Goal: Task Accomplishment & Management: Manage account settings

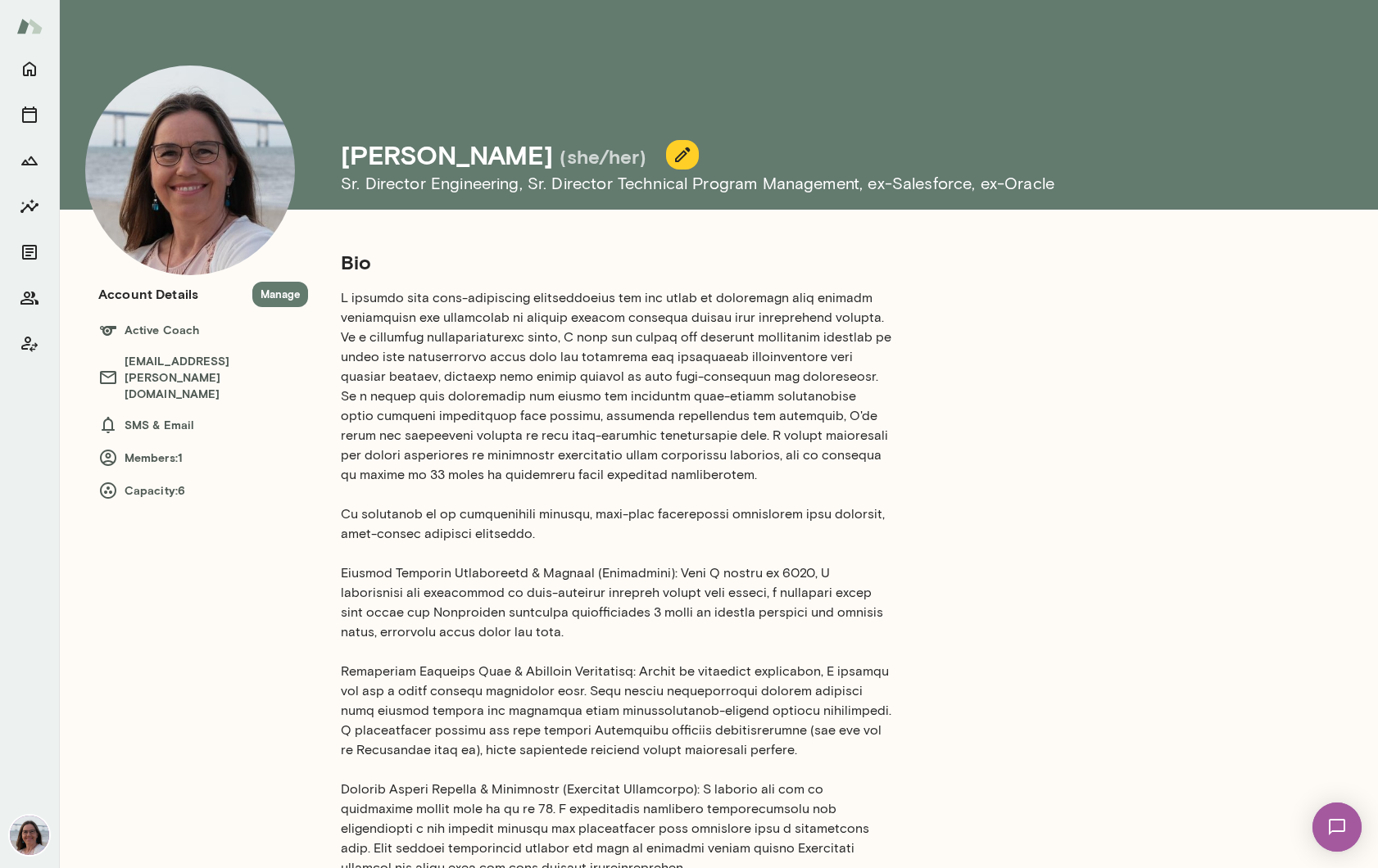
click at [672, 160] on icon "button" at bounding box center [682, 155] width 19 height 19
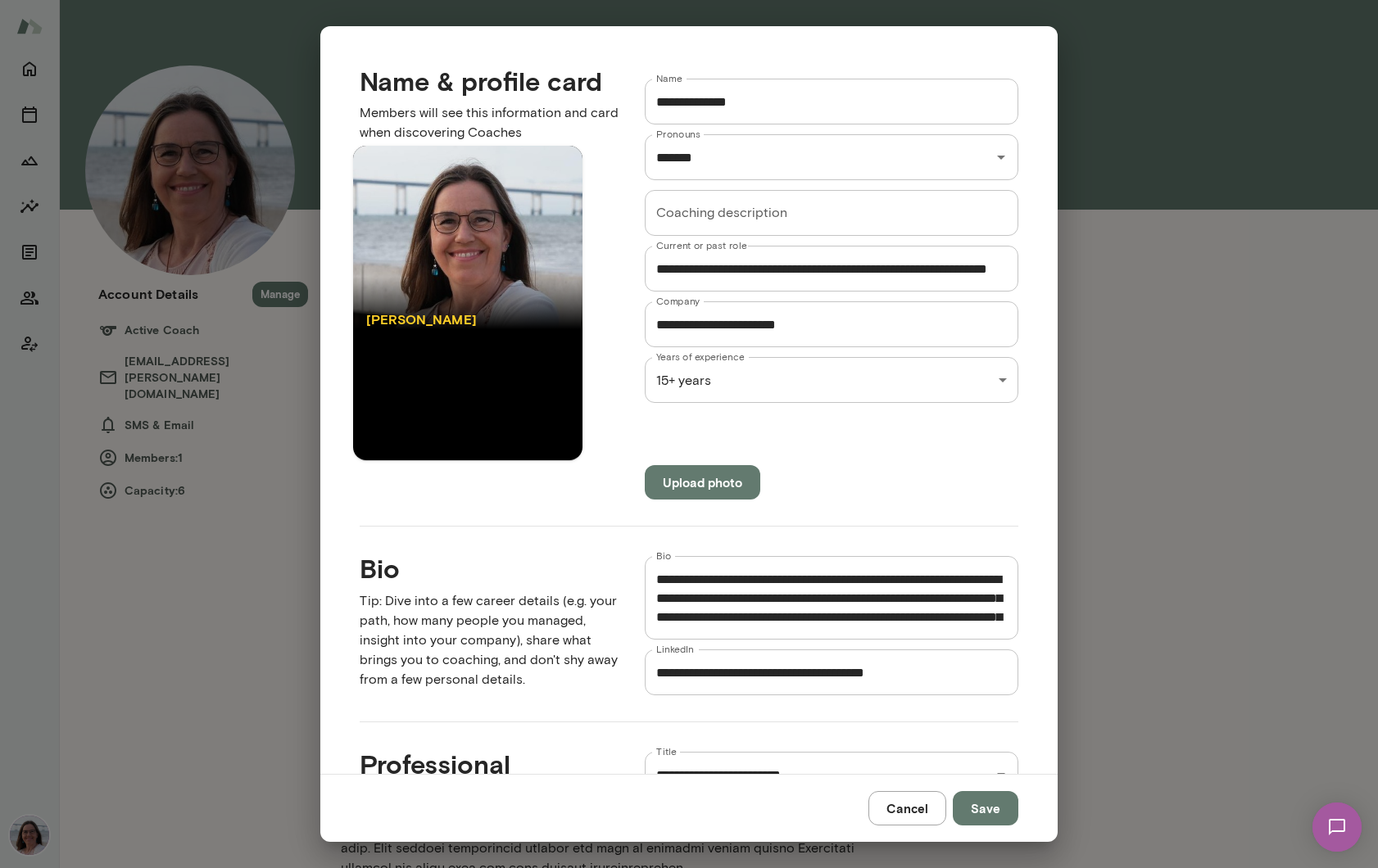
click at [654, 587] on div "* Bio" at bounding box center [831, 598] width 373 height 84
paste textarea "**********"
click at [952, 580] on textarea "Bio" at bounding box center [831, 598] width 351 height 57
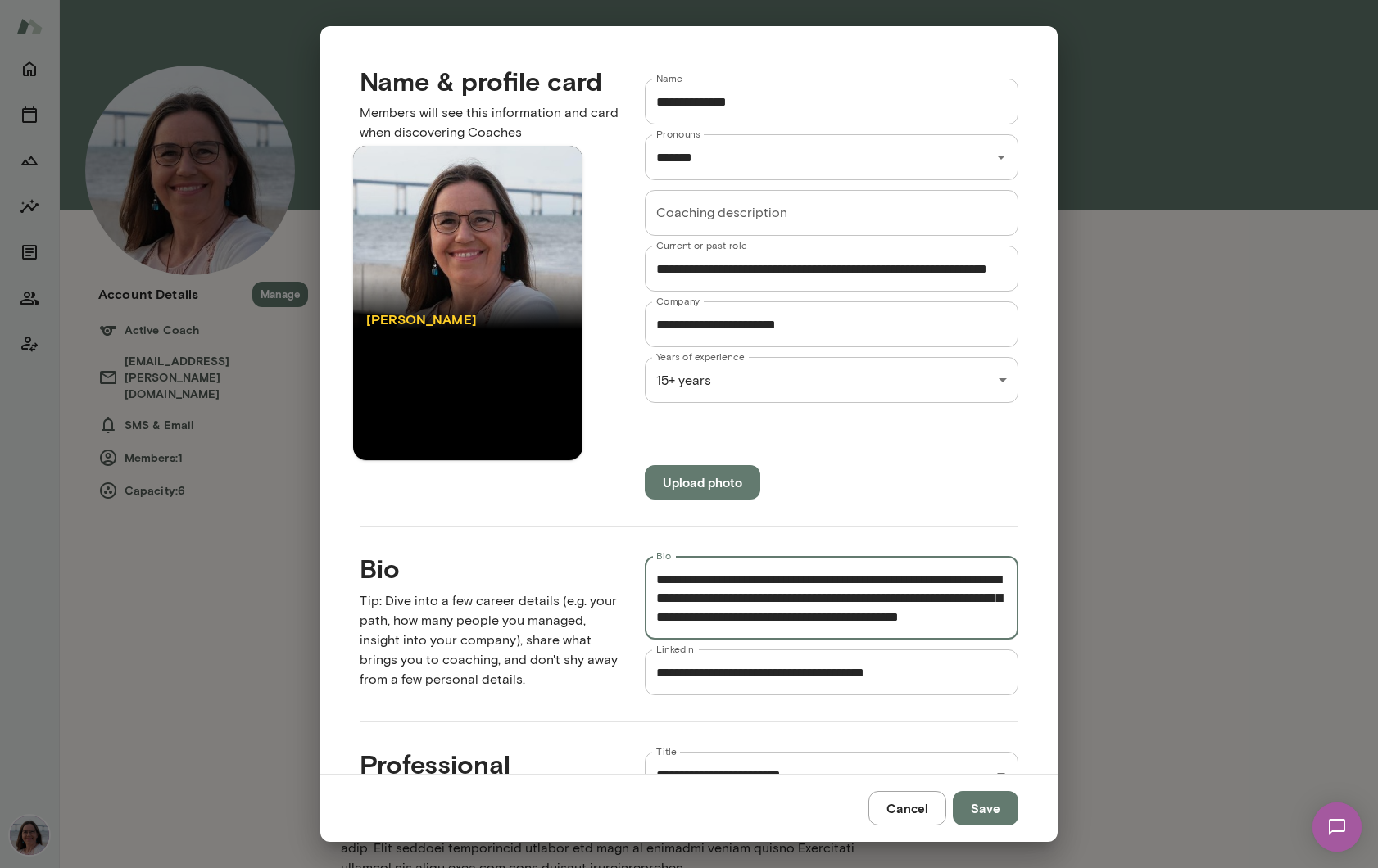
scroll to position [769, 0]
click at [734, 596] on textarea "Bio" at bounding box center [831, 598] width 351 height 57
click at [680, 584] on textarea "Bio" at bounding box center [831, 598] width 351 height 57
type textarea "**********"
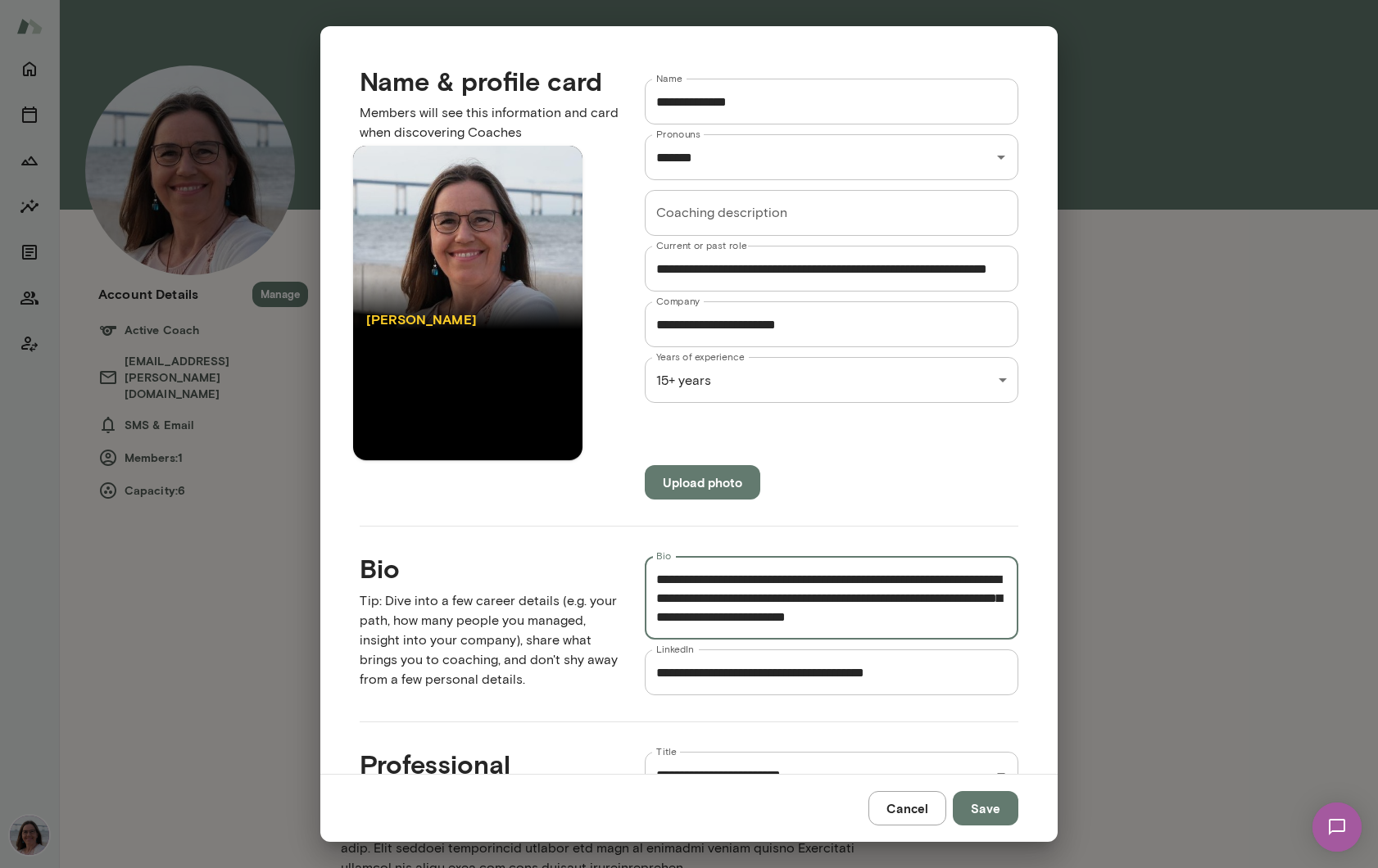
click at [996, 806] on button "Save" at bounding box center [985, 808] width 66 height 34
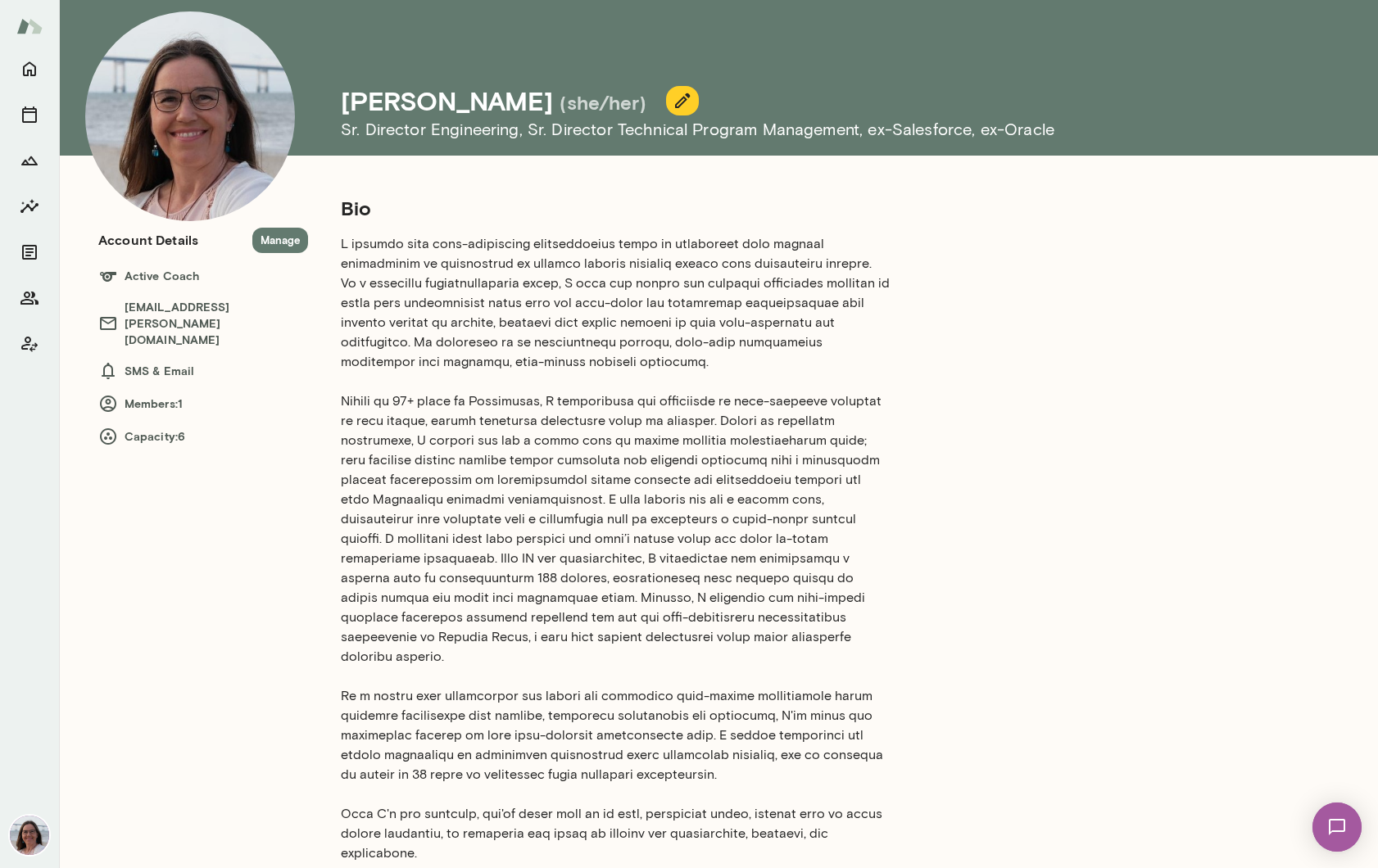
scroll to position [59, 0]
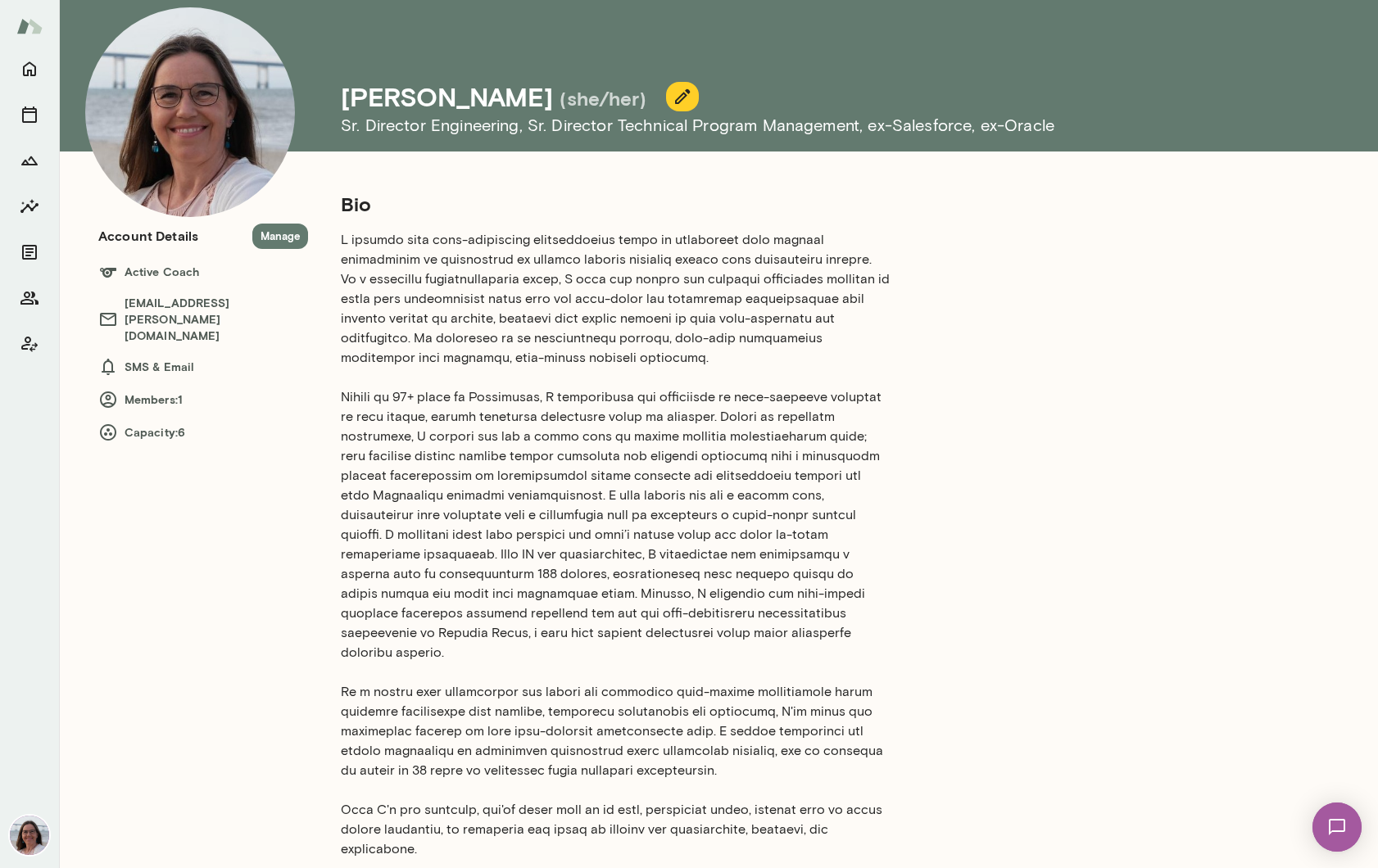
click at [672, 96] on icon "button" at bounding box center [682, 96] width 19 height 19
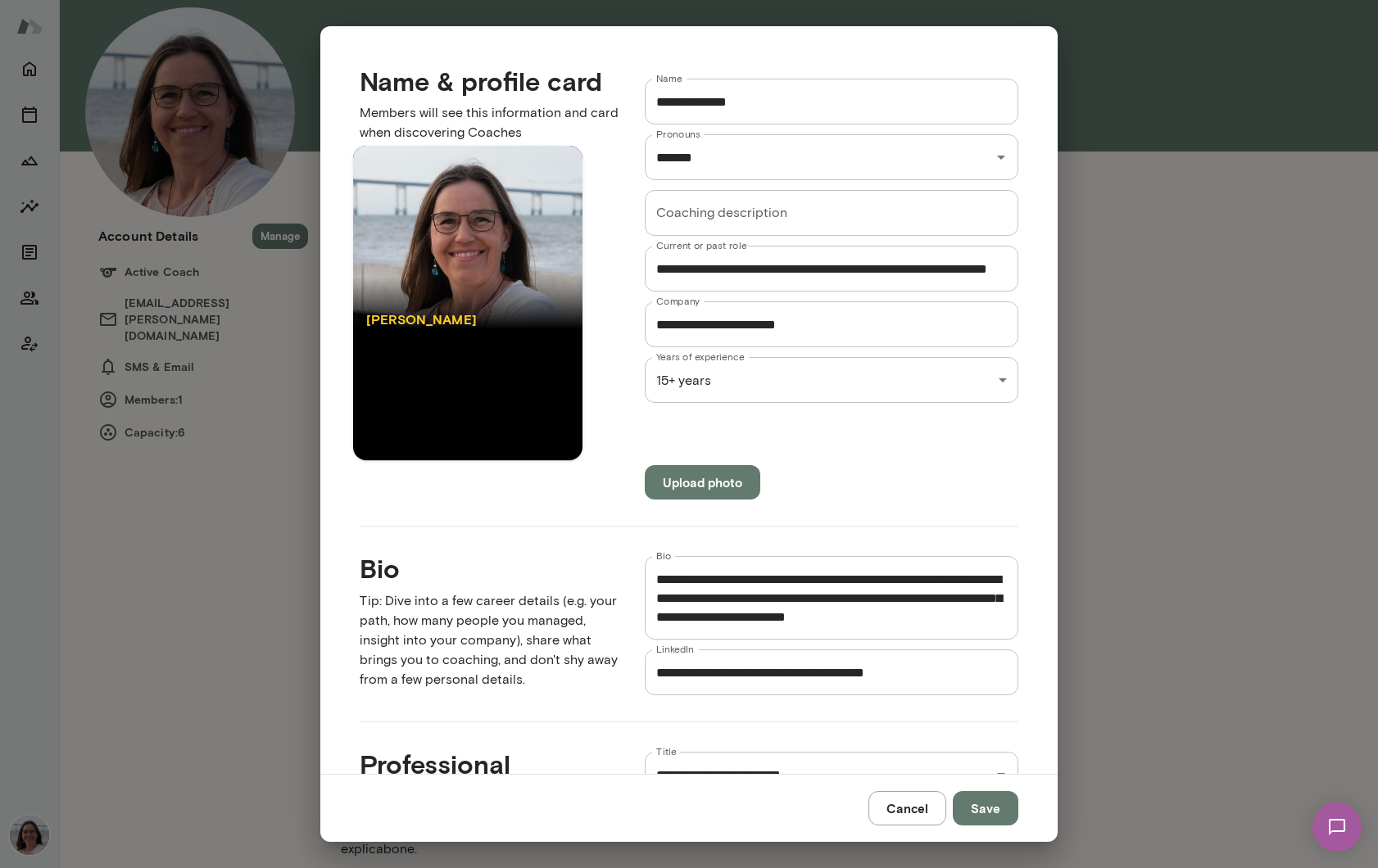
click at [770, 607] on textarea "Bio" at bounding box center [831, 598] width 351 height 57
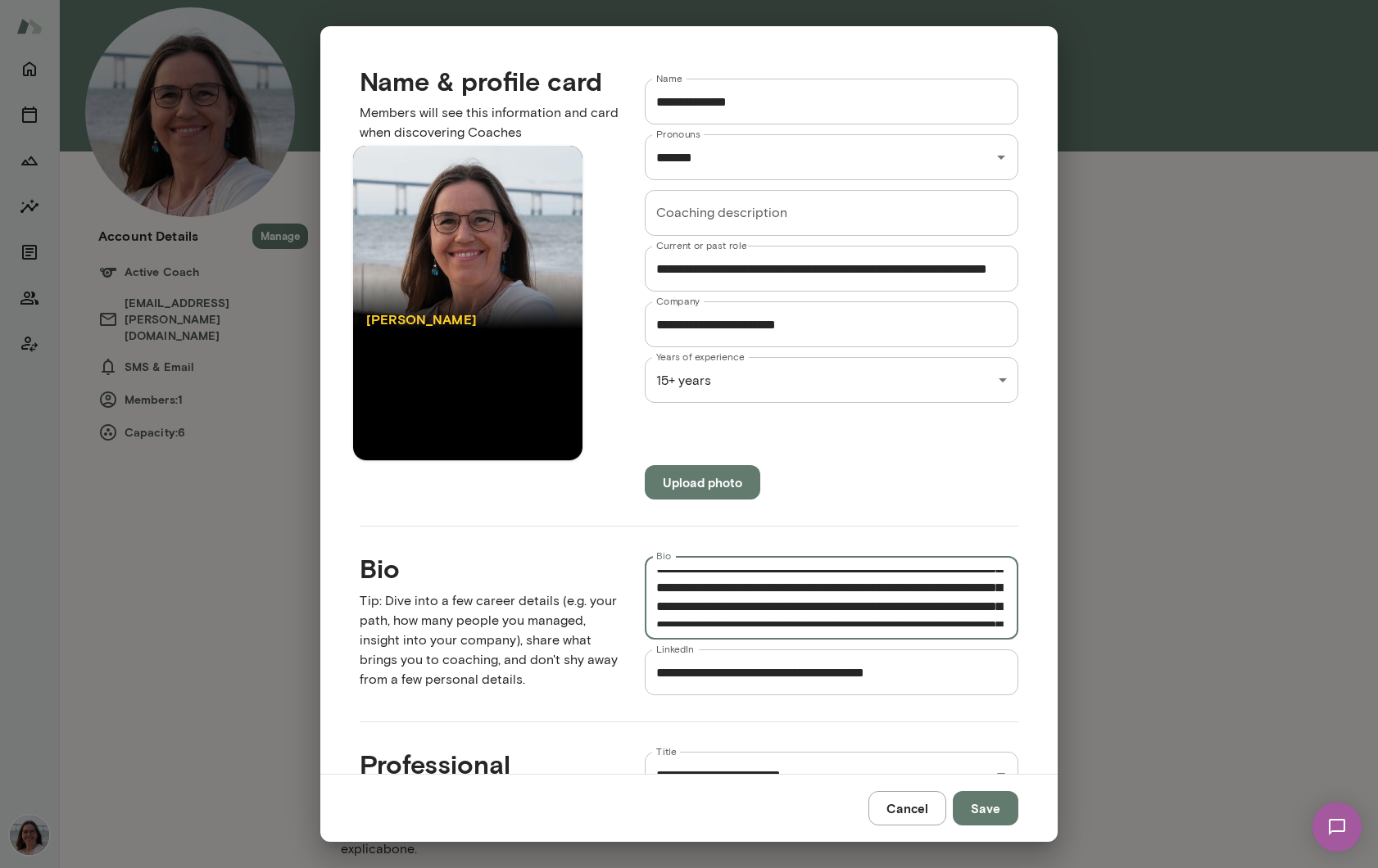
scroll to position [219, 0]
click at [898, 604] on textarea "Bio" at bounding box center [831, 598] width 351 height 57
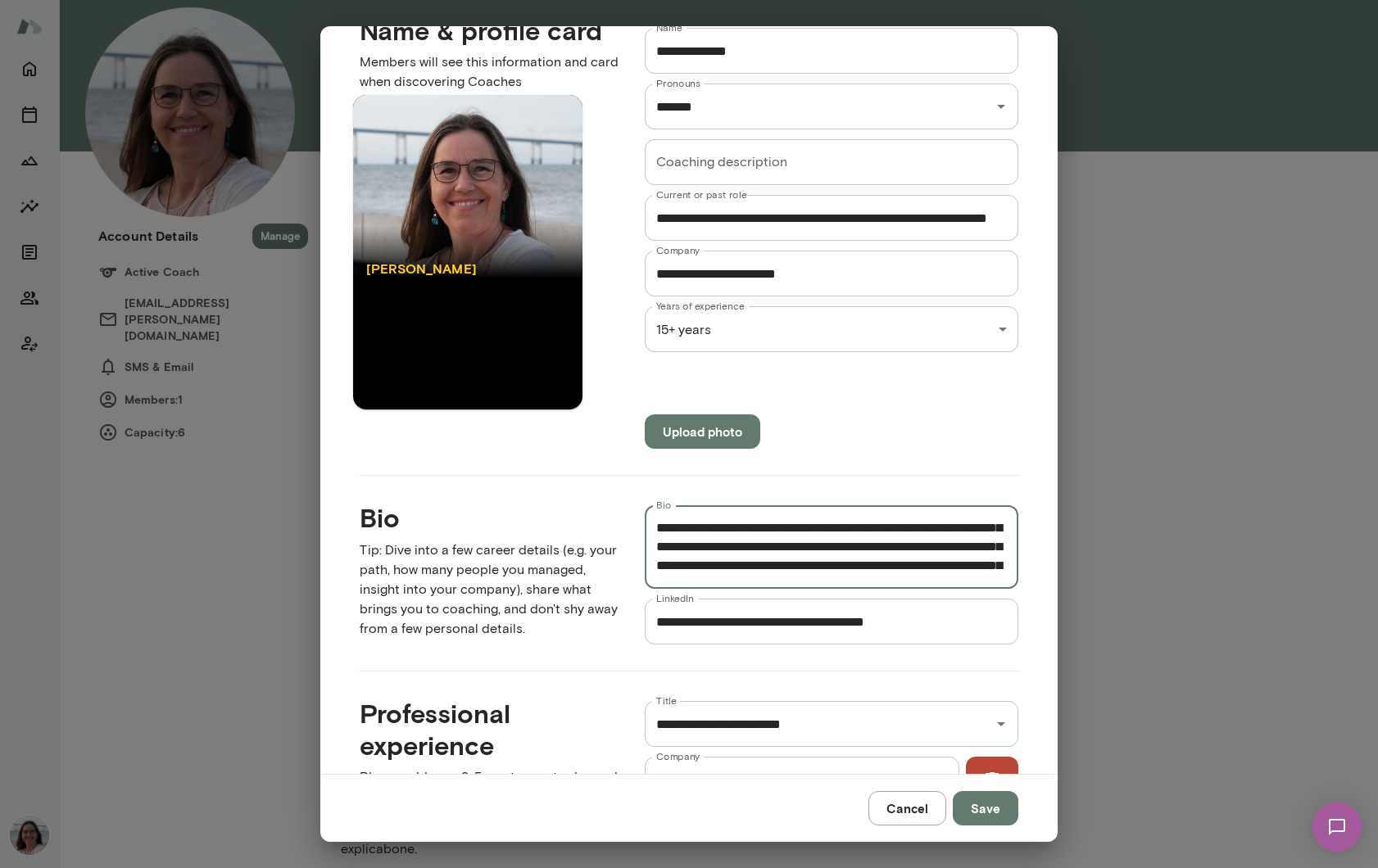
scroll to position [56, 0]
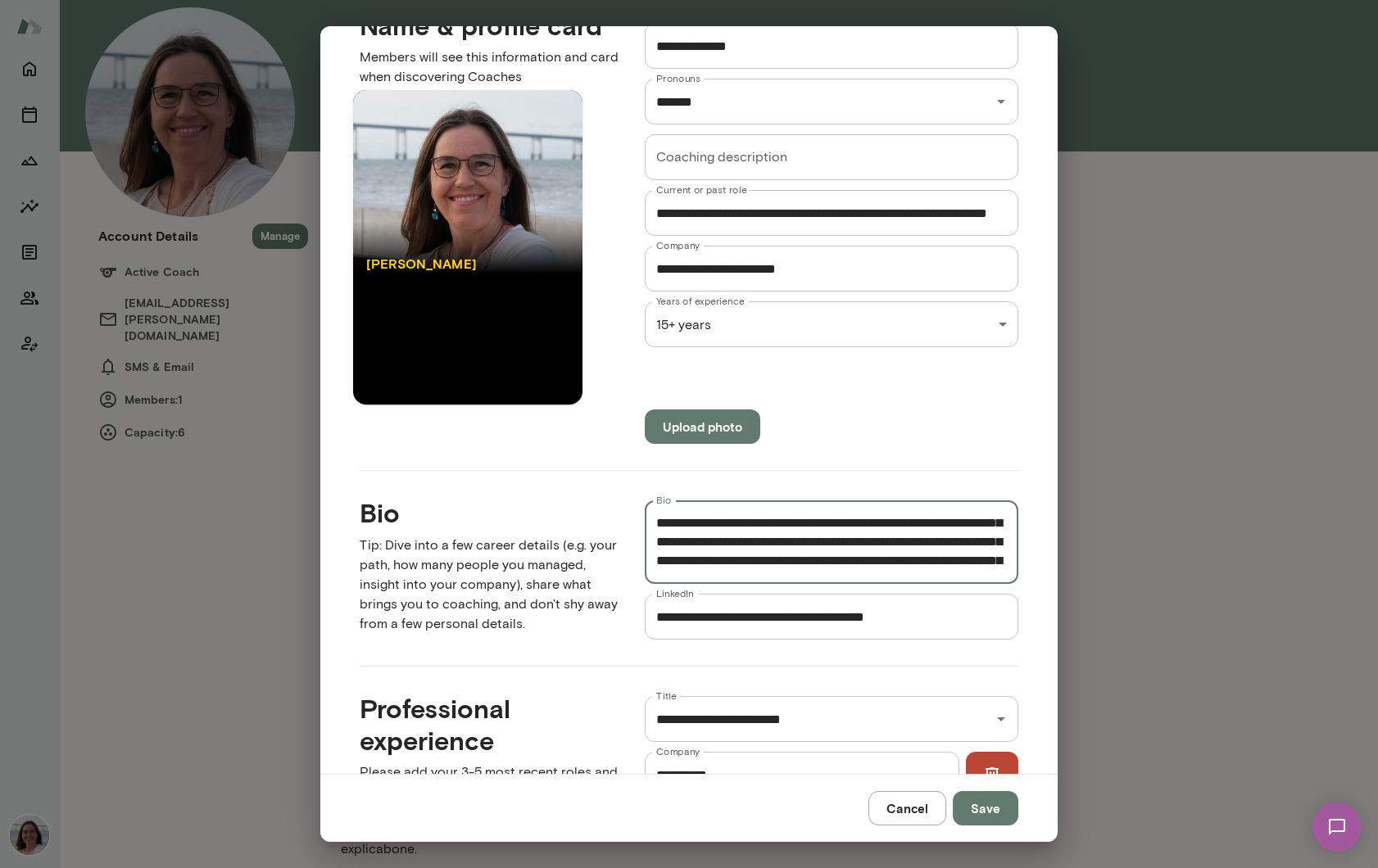
click at [802, 567] on textarea "Bio" at bounding box center [831, 542] width 351 height 57
click at [865, 540] on textarea "Bio" at bounding box center [831, 542] width 351 height 57
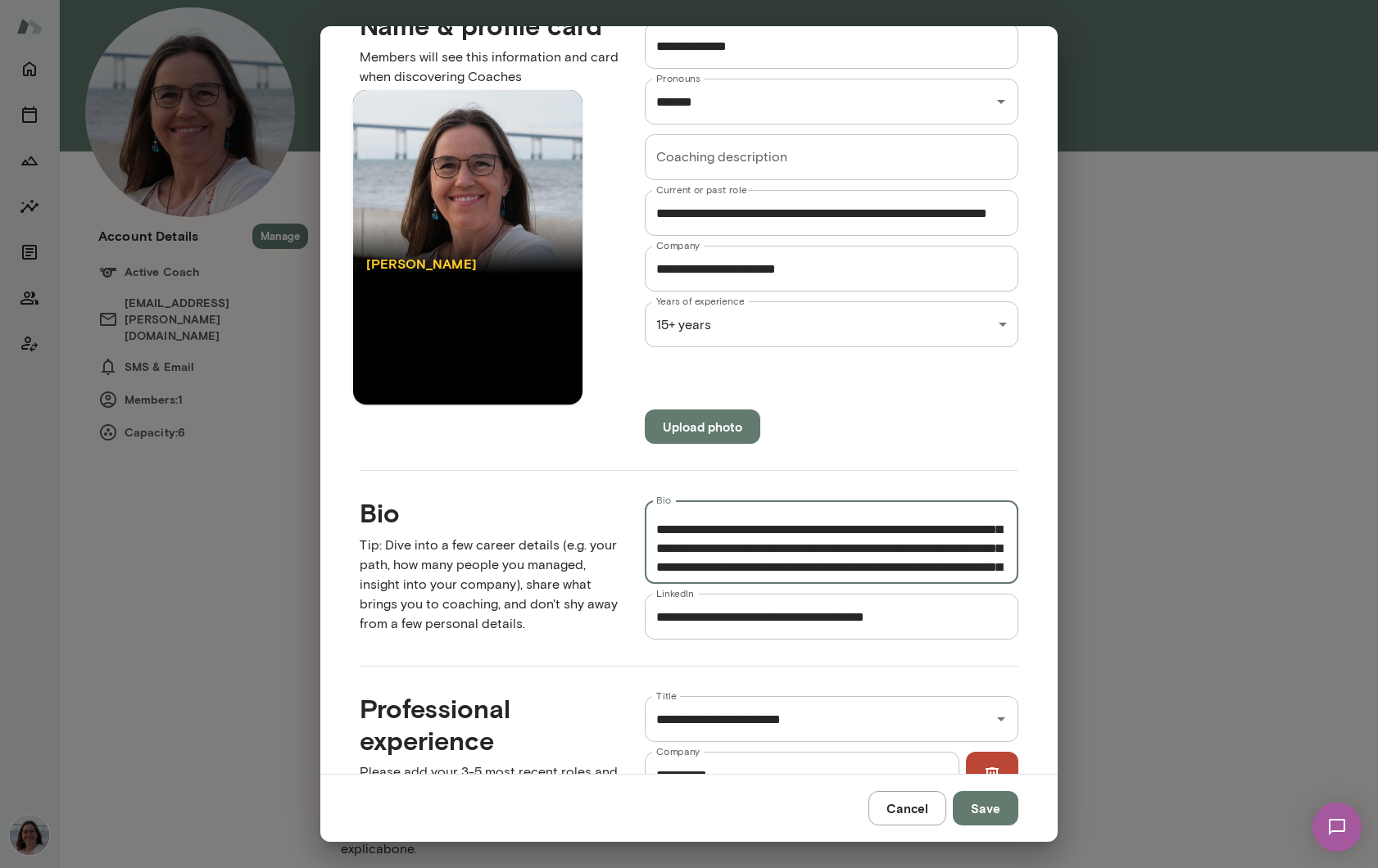
scroll to position [429, 0]
click at [720, 546] on textarea "Bio" at bounding box center [831, 542] width 351 height 57
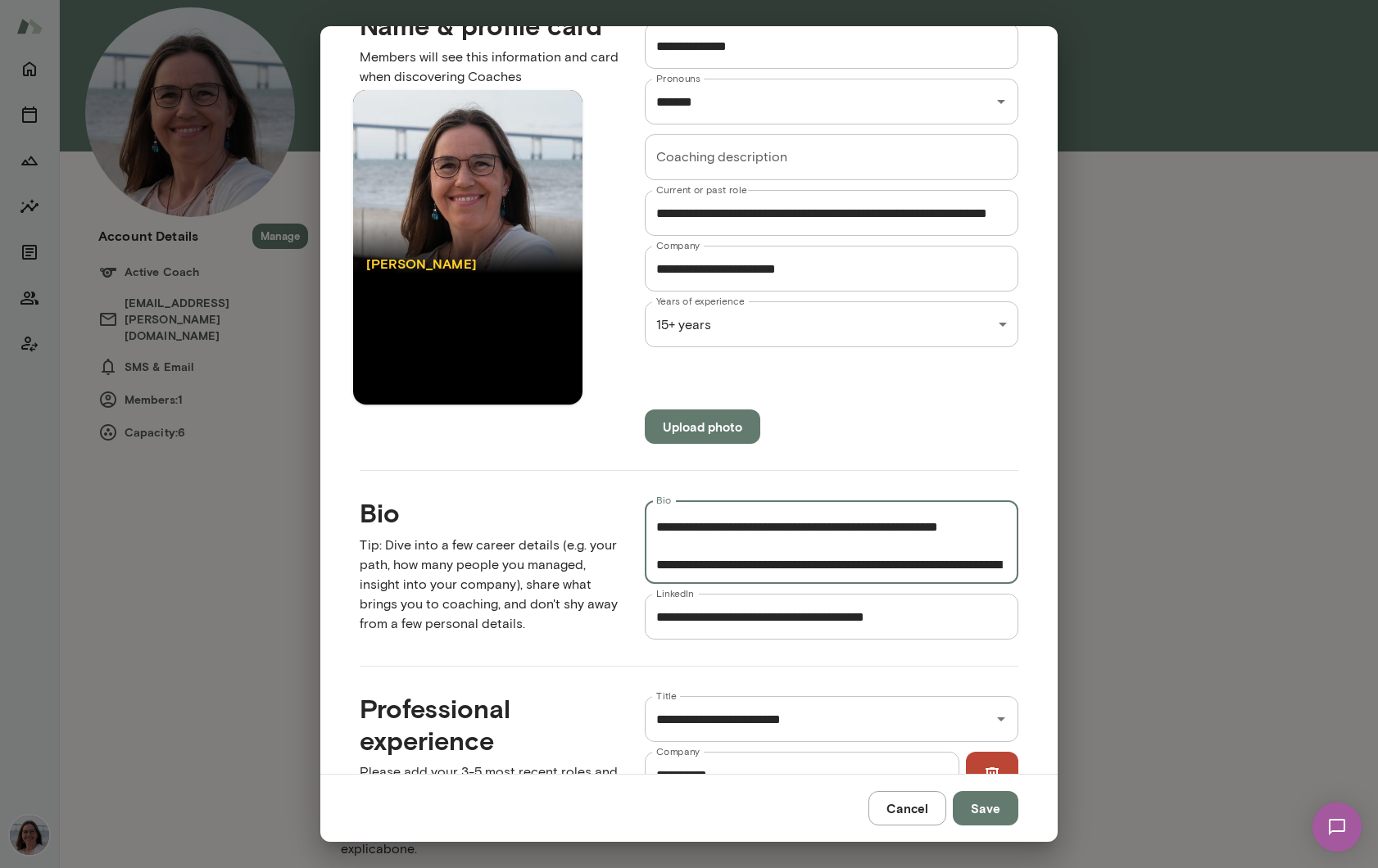
scroll to position [510, 0]
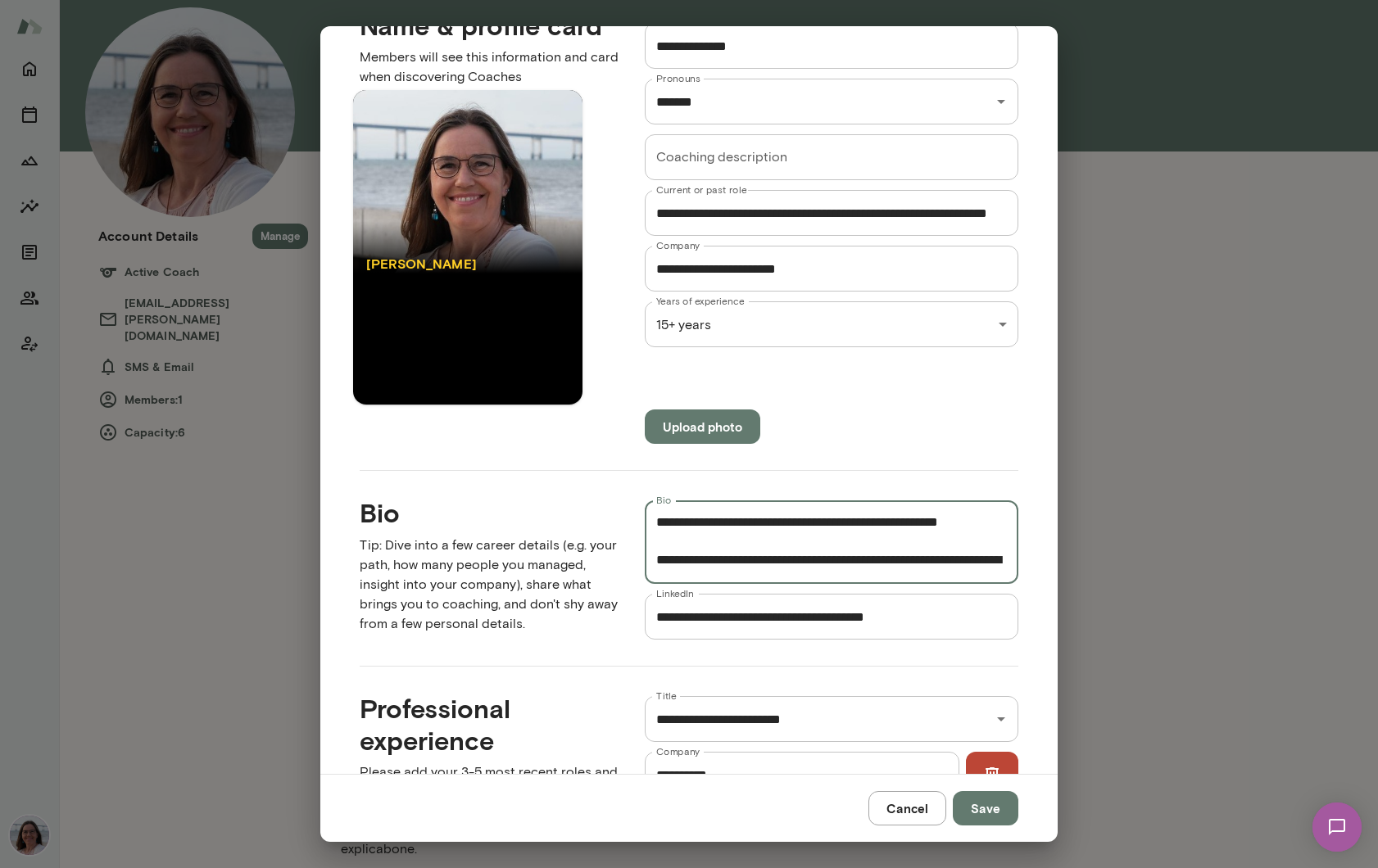
click at [818, 545] on textarea "Bio" at bounding box center [831, 542] width 351 height 57
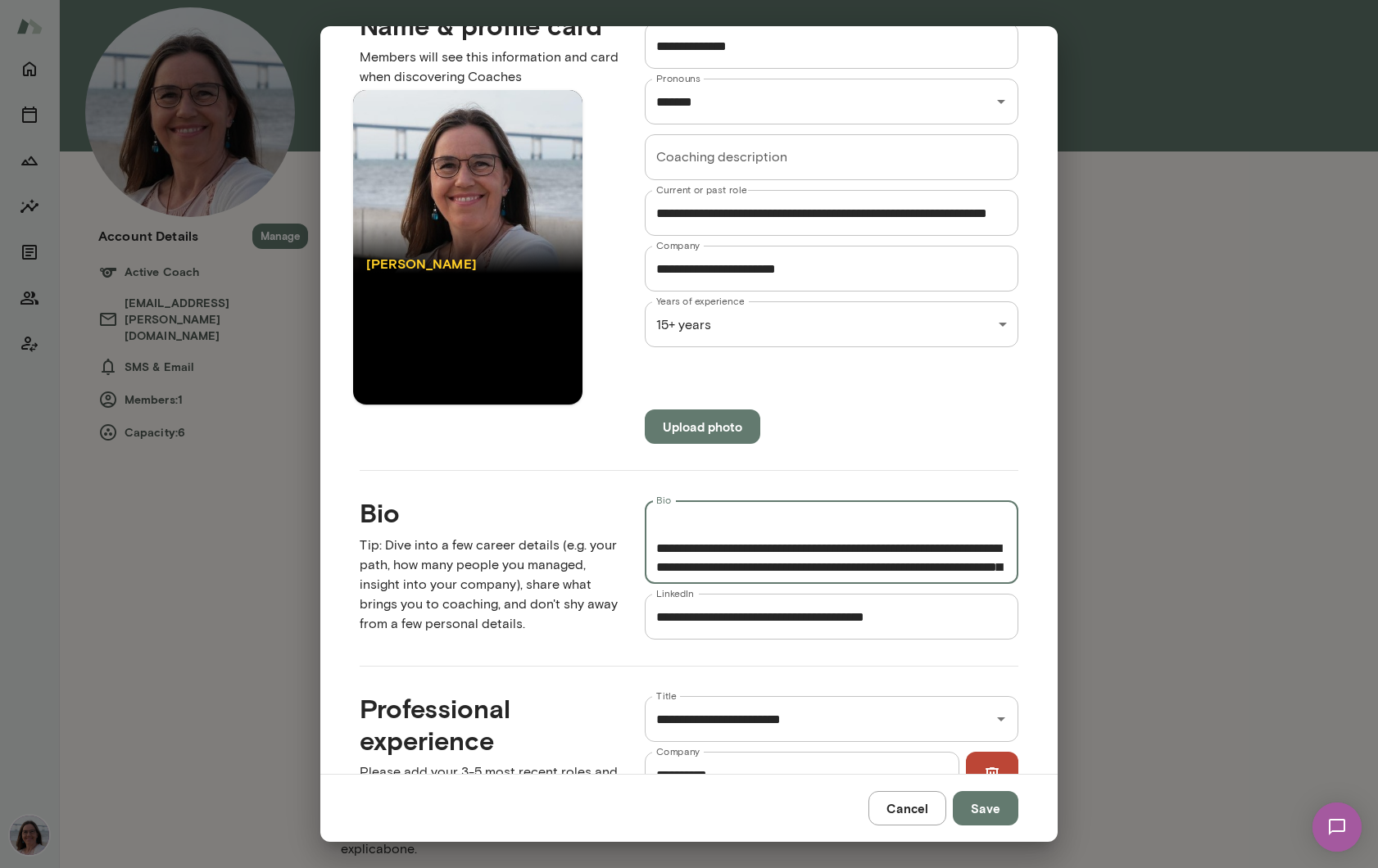
scroll to position [679, 0]
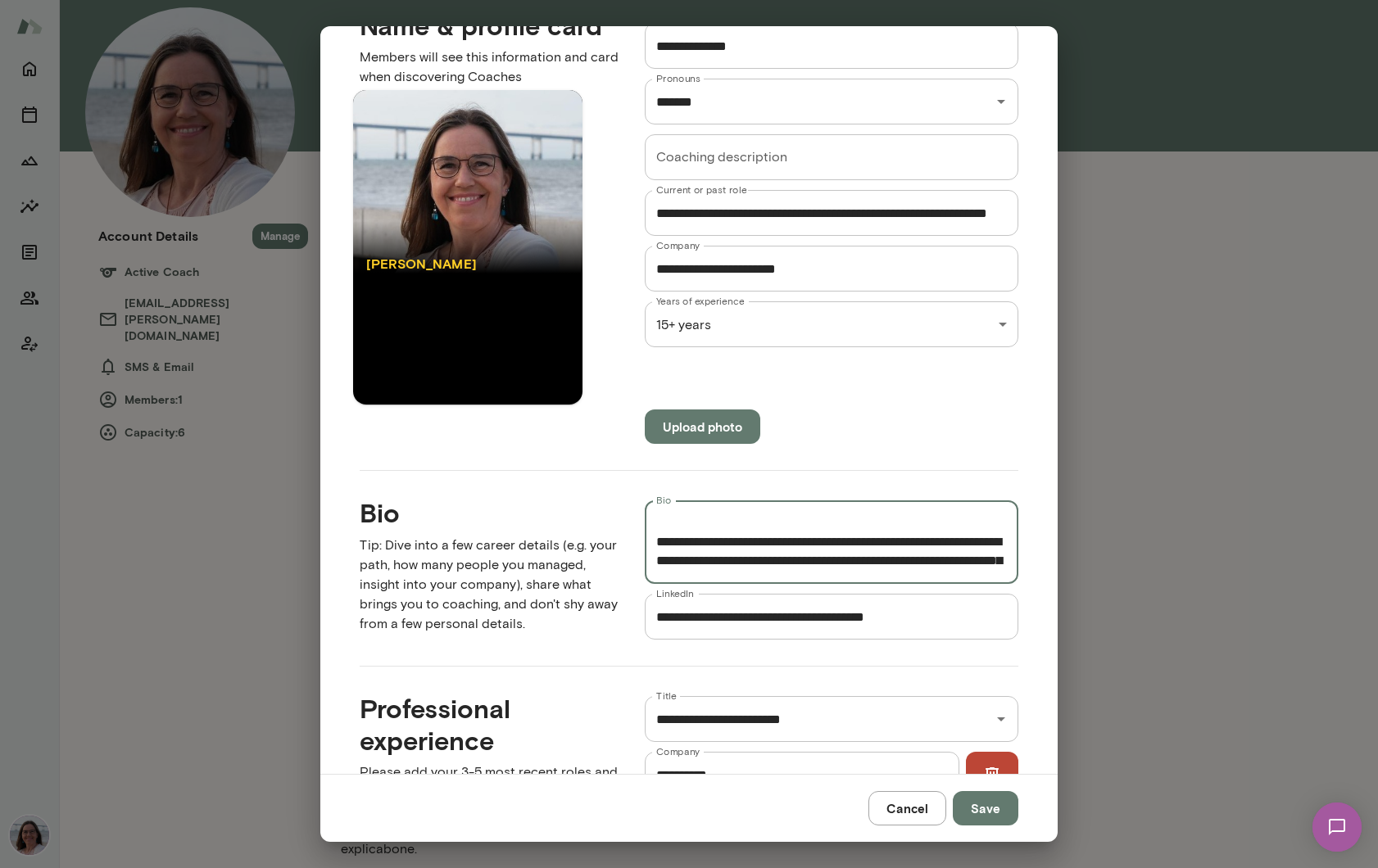
type textarea "**********"
click at [991, 815] on button "Save" at bounding box center [985, 808] width 66 height 34
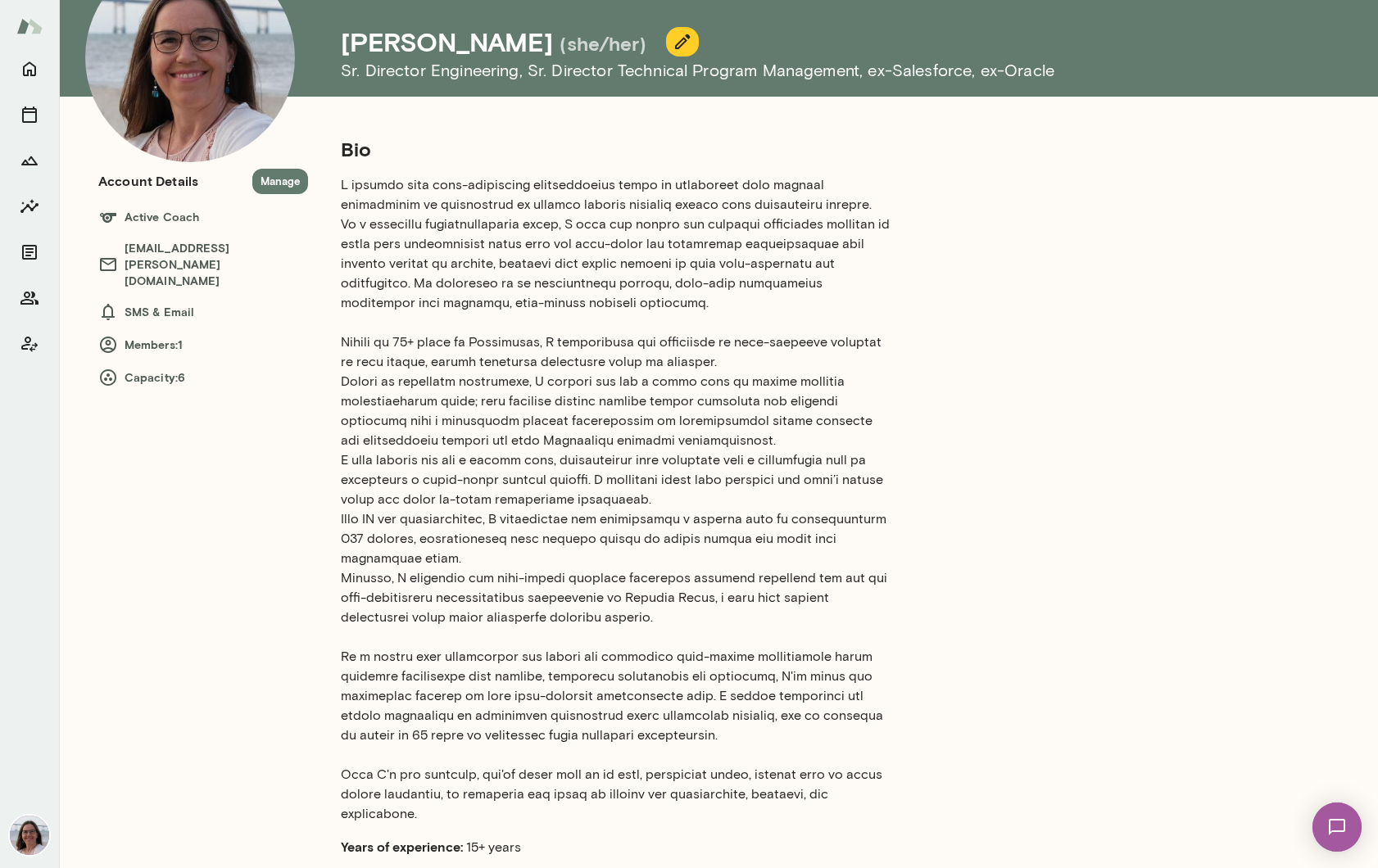
scroll to position [0, 0]
